Goal: Task Accomplishment & Management: Manage account settings

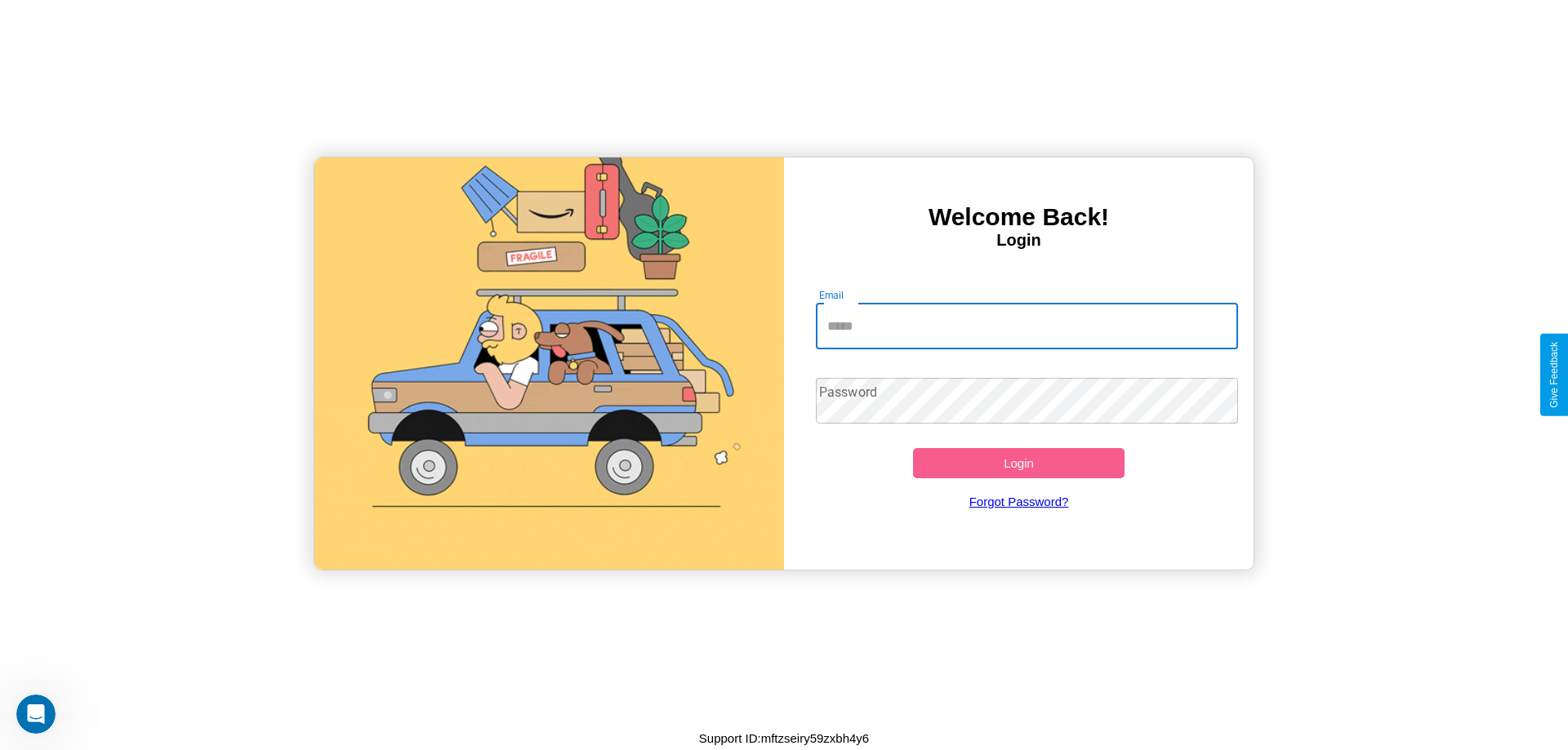
click at [1027, 326] on input "Email" at bounding box center [1028, 327] width 423 height 46
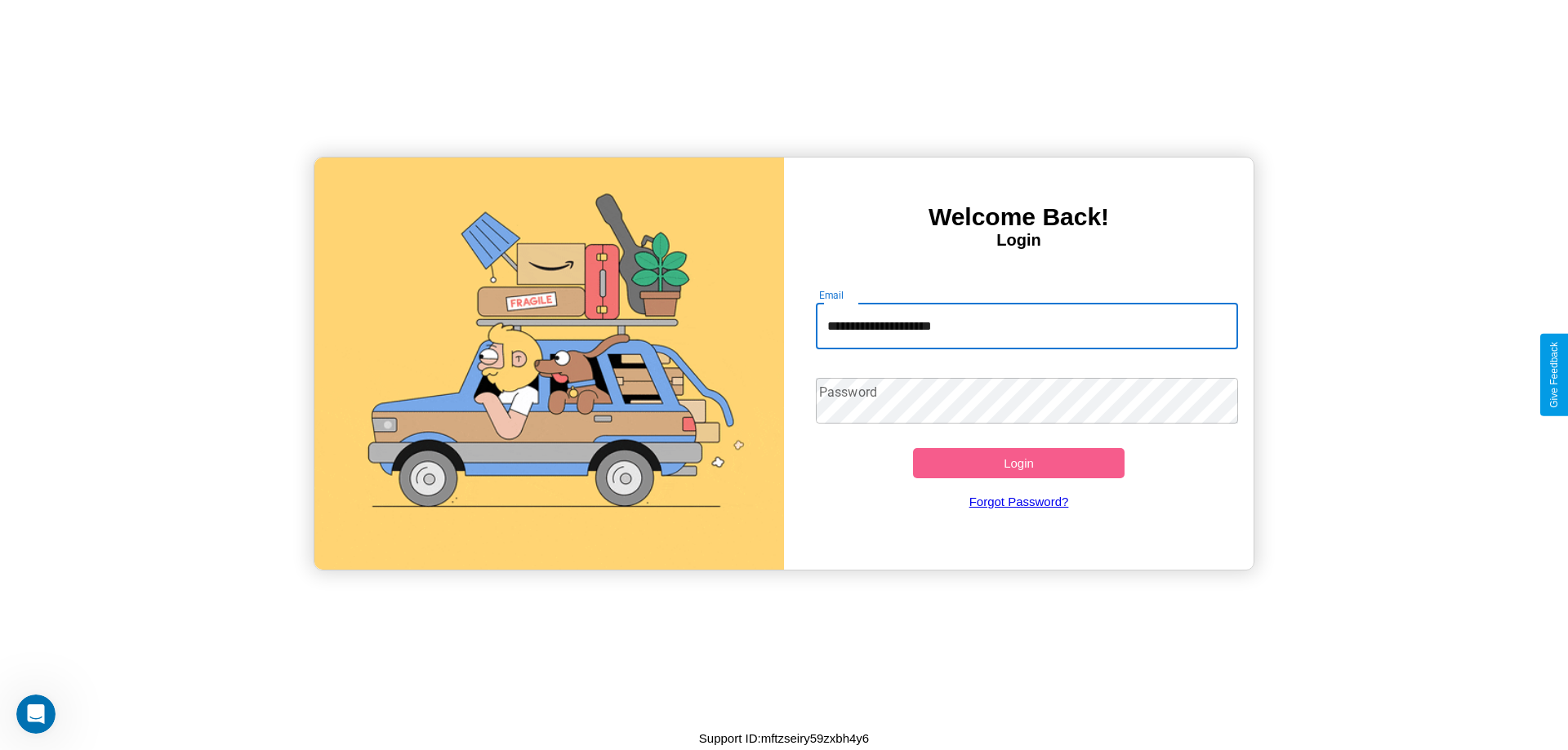
type input "**********"
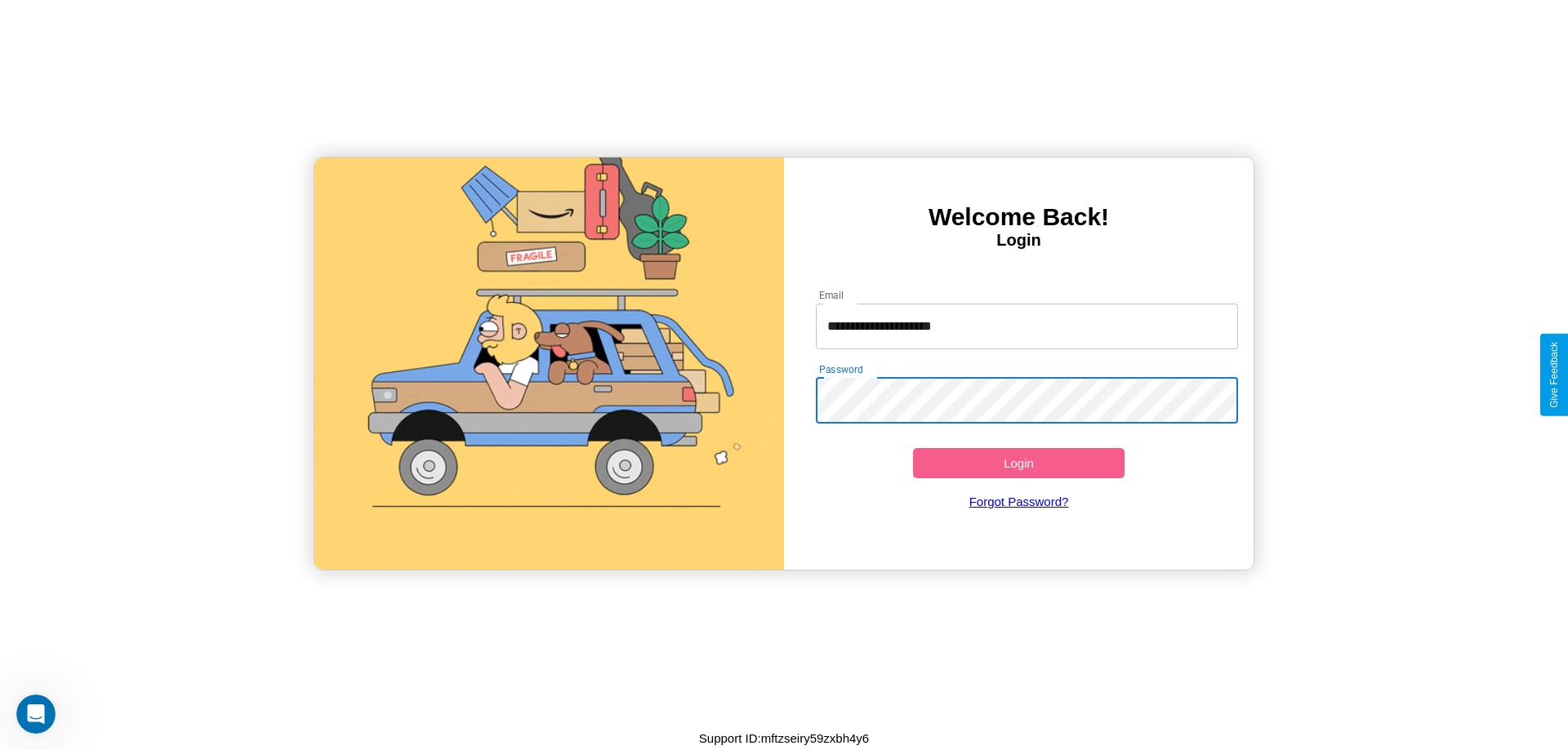
click at [1018, 463] on button "Login" at bounding box center [1018, 464] width 211 height 30
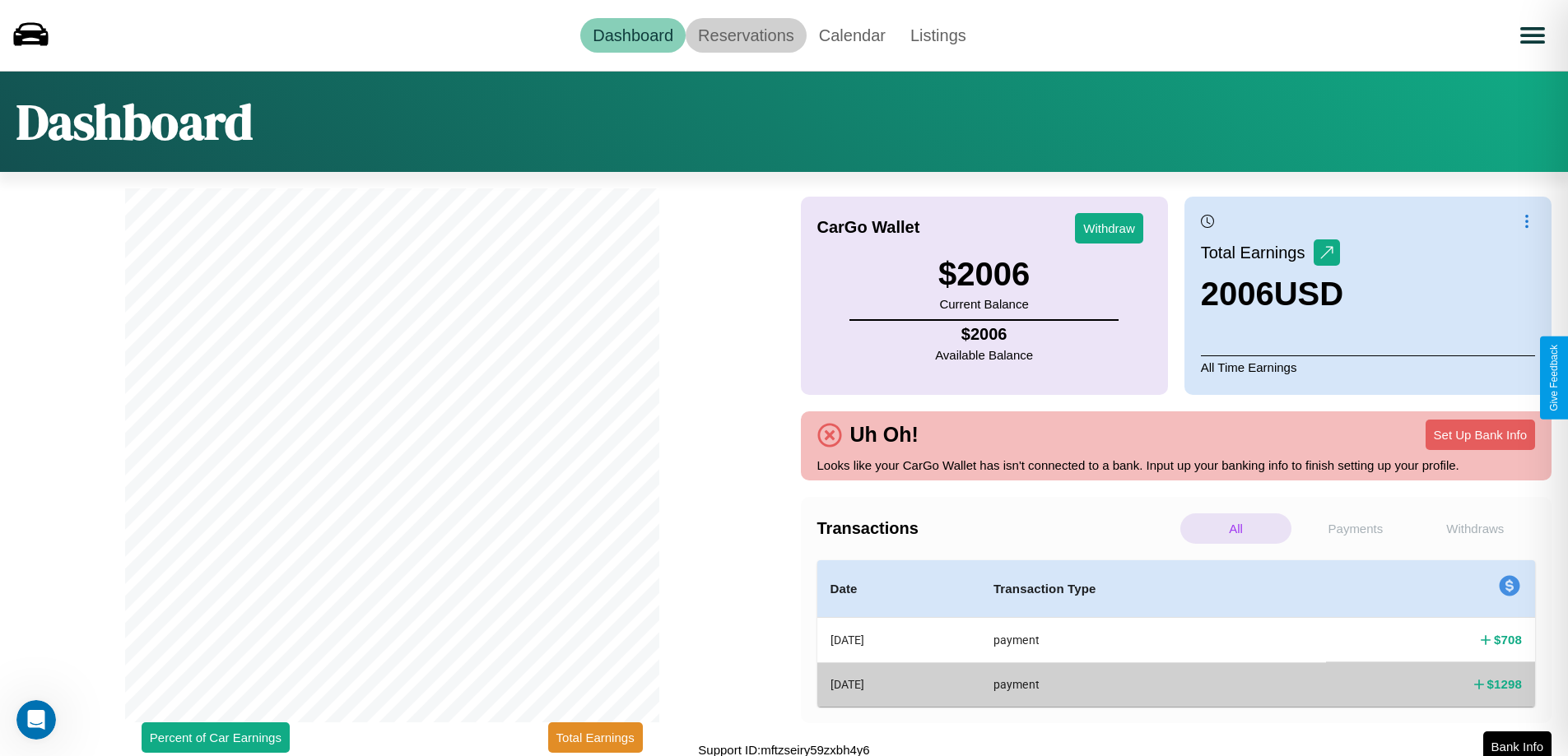
click at [746, 35] on link "Reservations" at bounding box center [746, 35] width 121 height 35
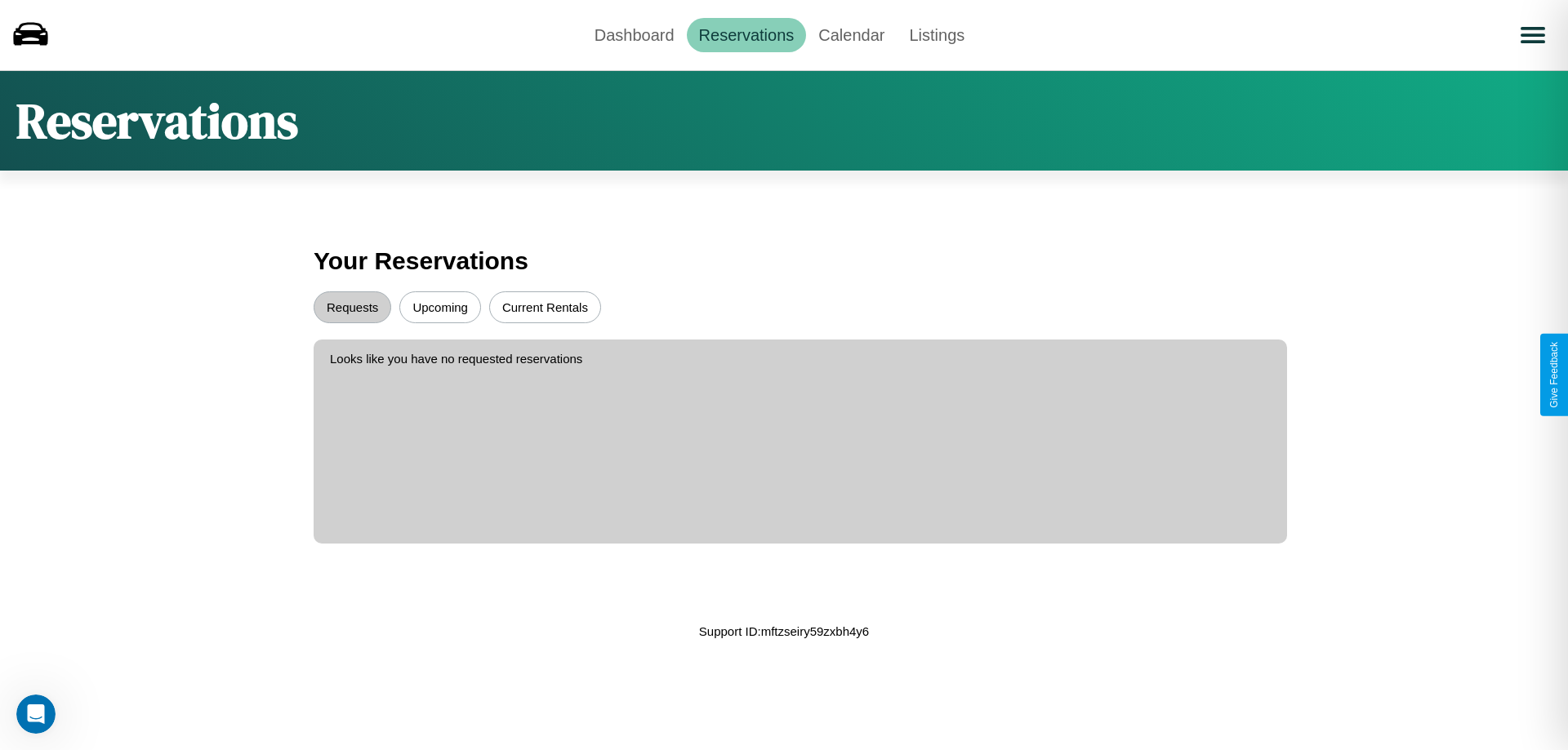
click at [440, 307] on button "Upcoming" at bounding box center [440, 307] width 82 height 32
click at [352, 307] on button "Requests" at bounding box center [352, 307] width 78 height 32
click at [545, 307] on button "Current Rentals" at bounding box center [546, 307] width 112 height 32
click at [851, 34] on link "Calendar" at bounding box center [851, 35] width 91 height 34
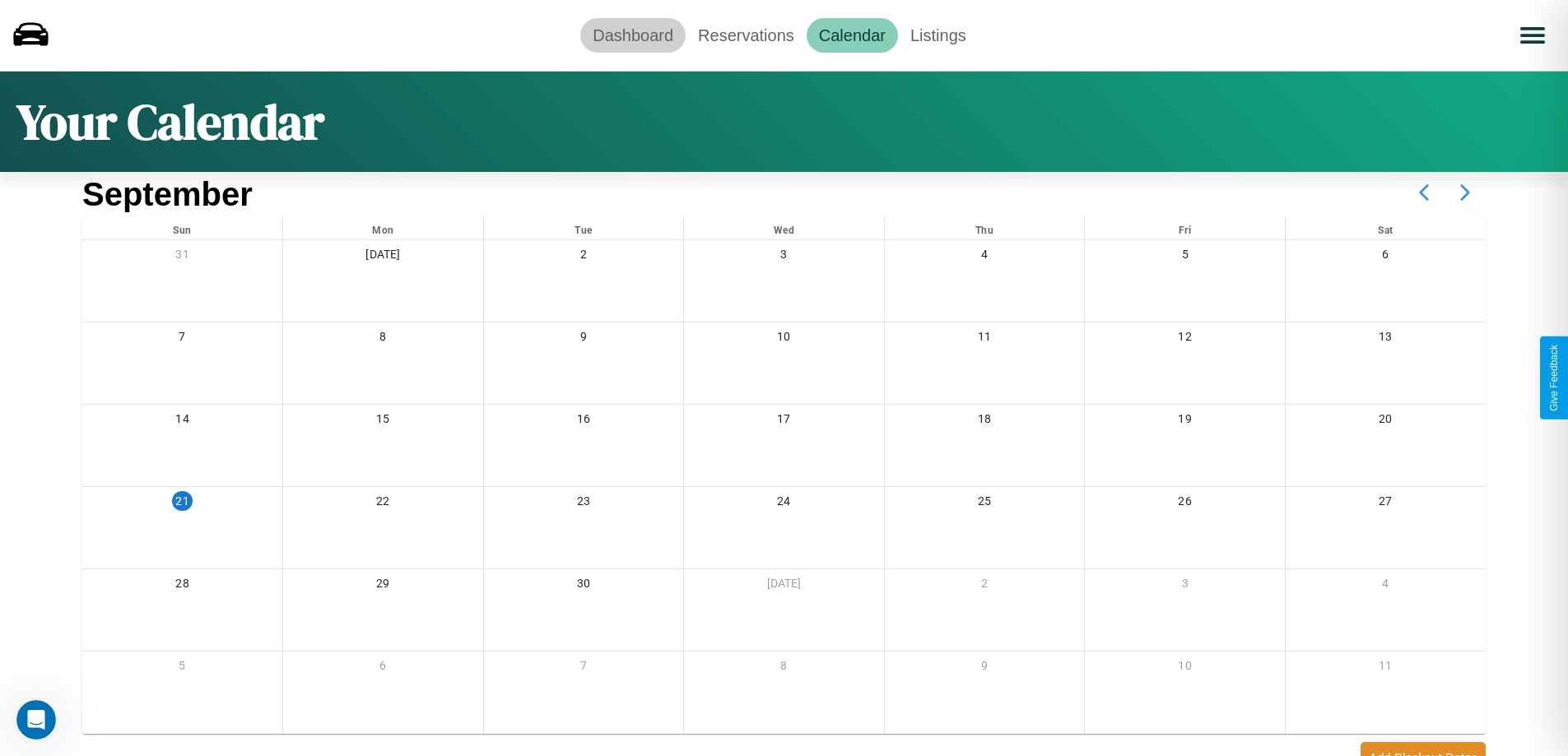
click at [633, 35] on link "Dashboard" at bounding box center [632, 35] width 105 height 35
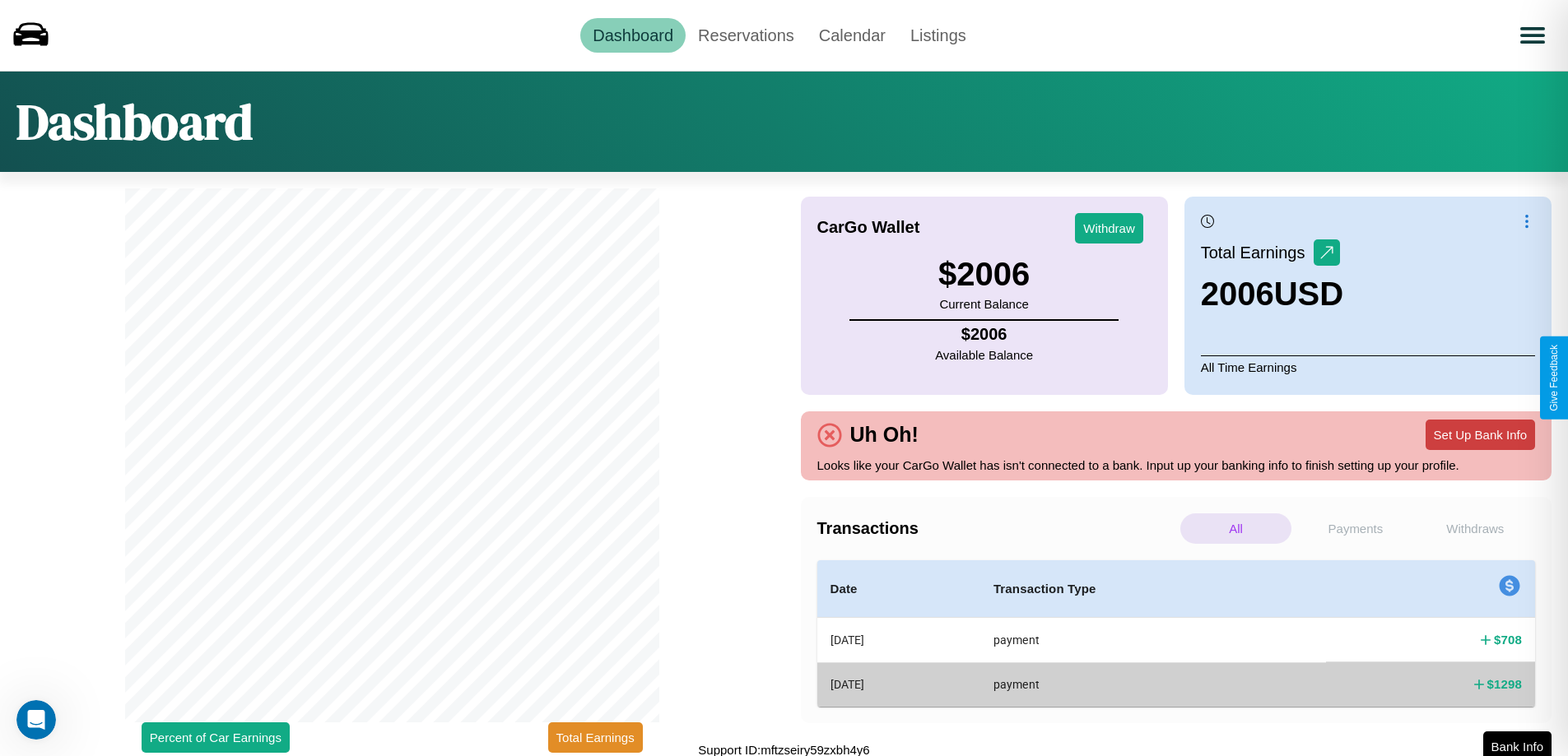
click at [1480, 434] on button "Set Up Bank Info" at bounding box center [1480, 435] width 109 height 30
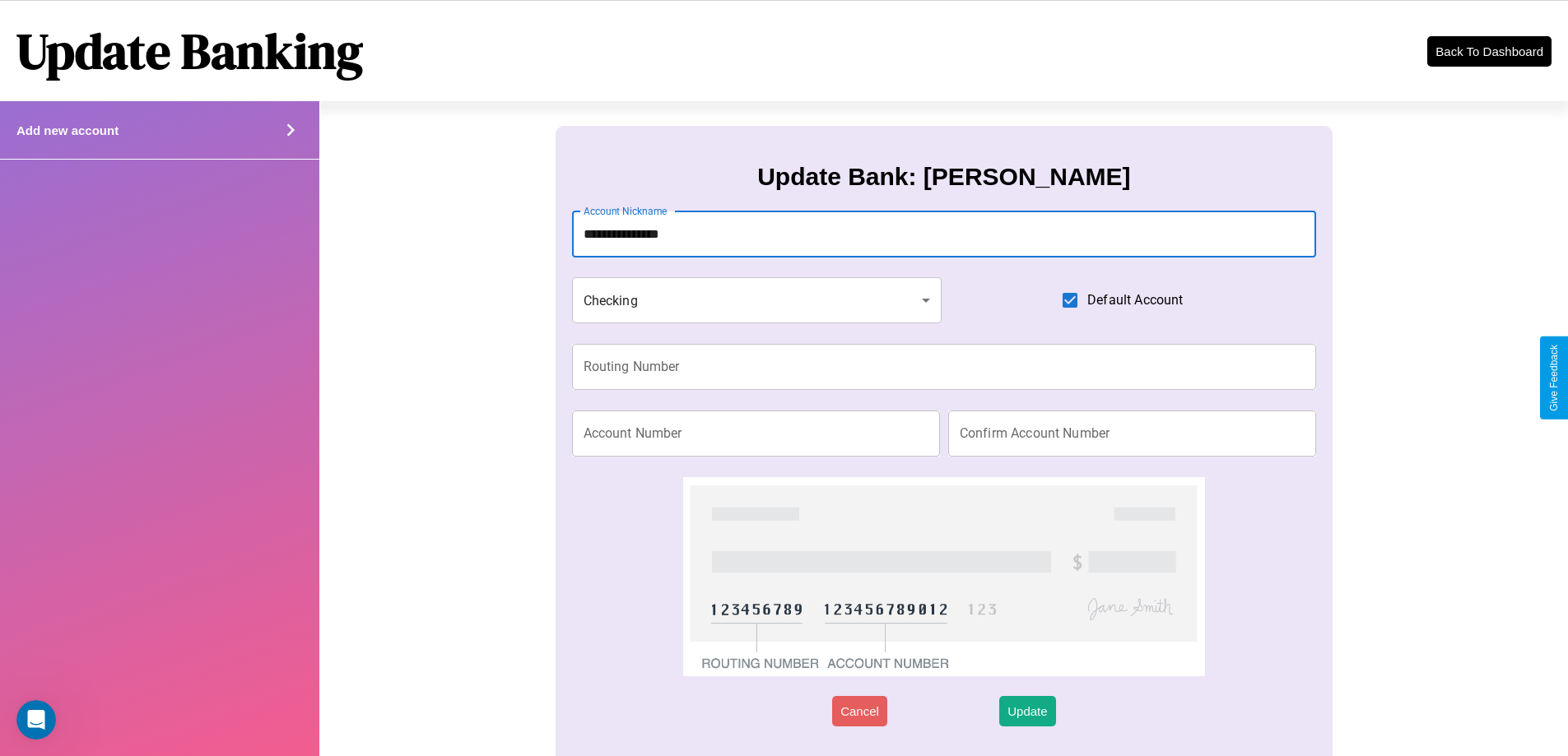
type input "**********"
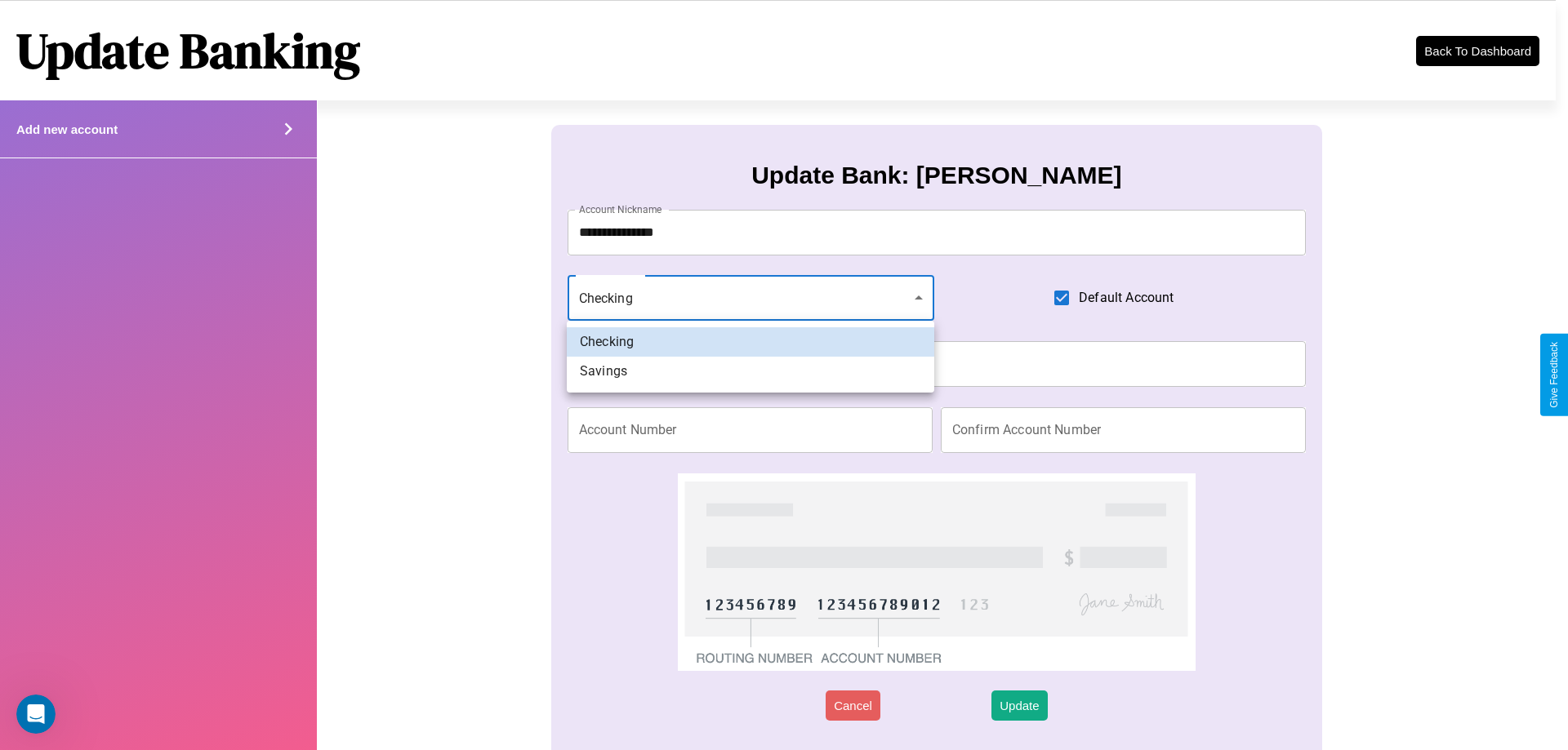
click at [750, 298] on div at bounding box center [784, 375] width 1568 height 750
